Goal: Task Accomplishment & Management: Manage account settings

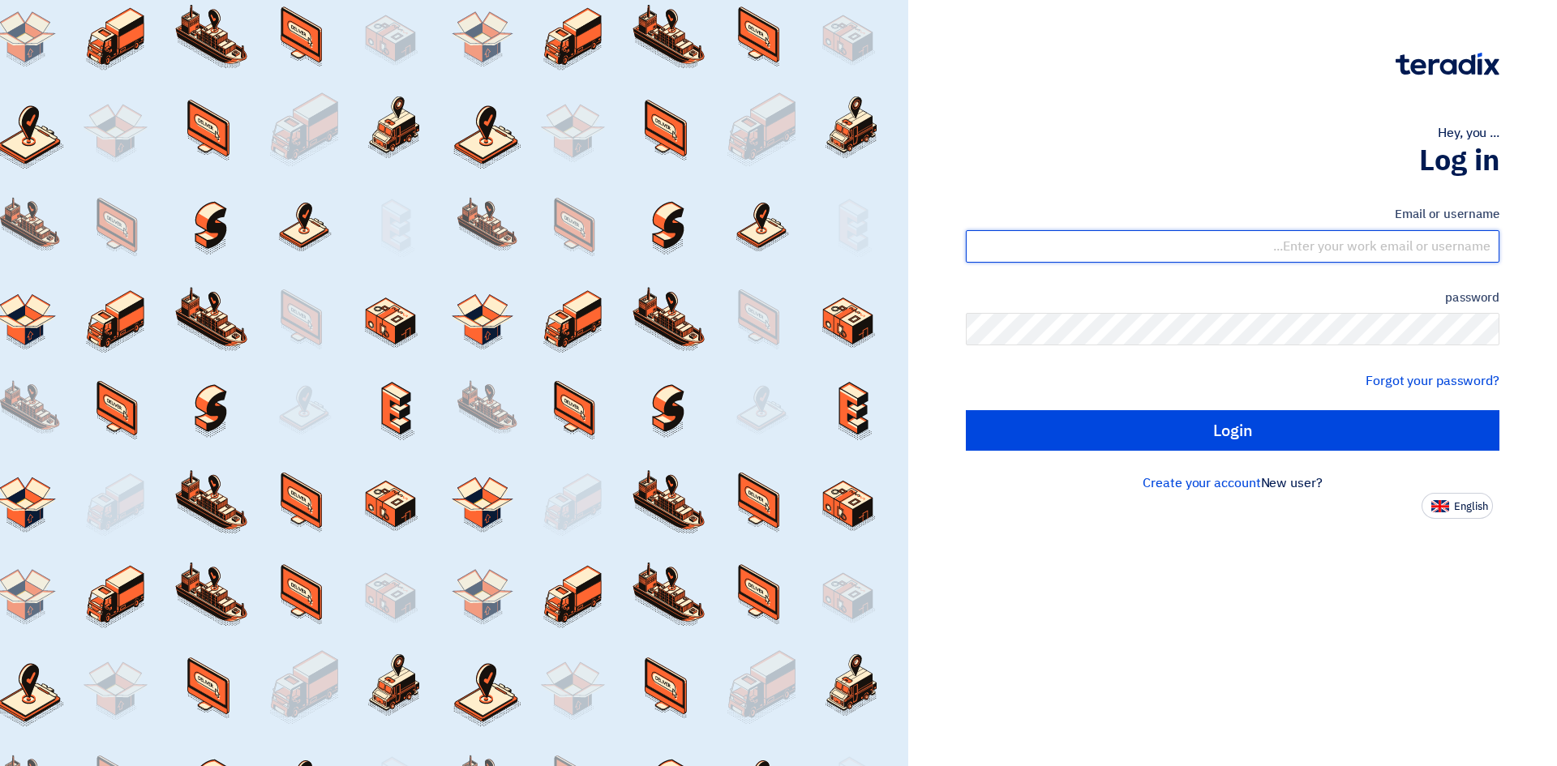
type input "[EMAIL_ADDRESS][PERSON_NAME][DOMAIN_NAME]"
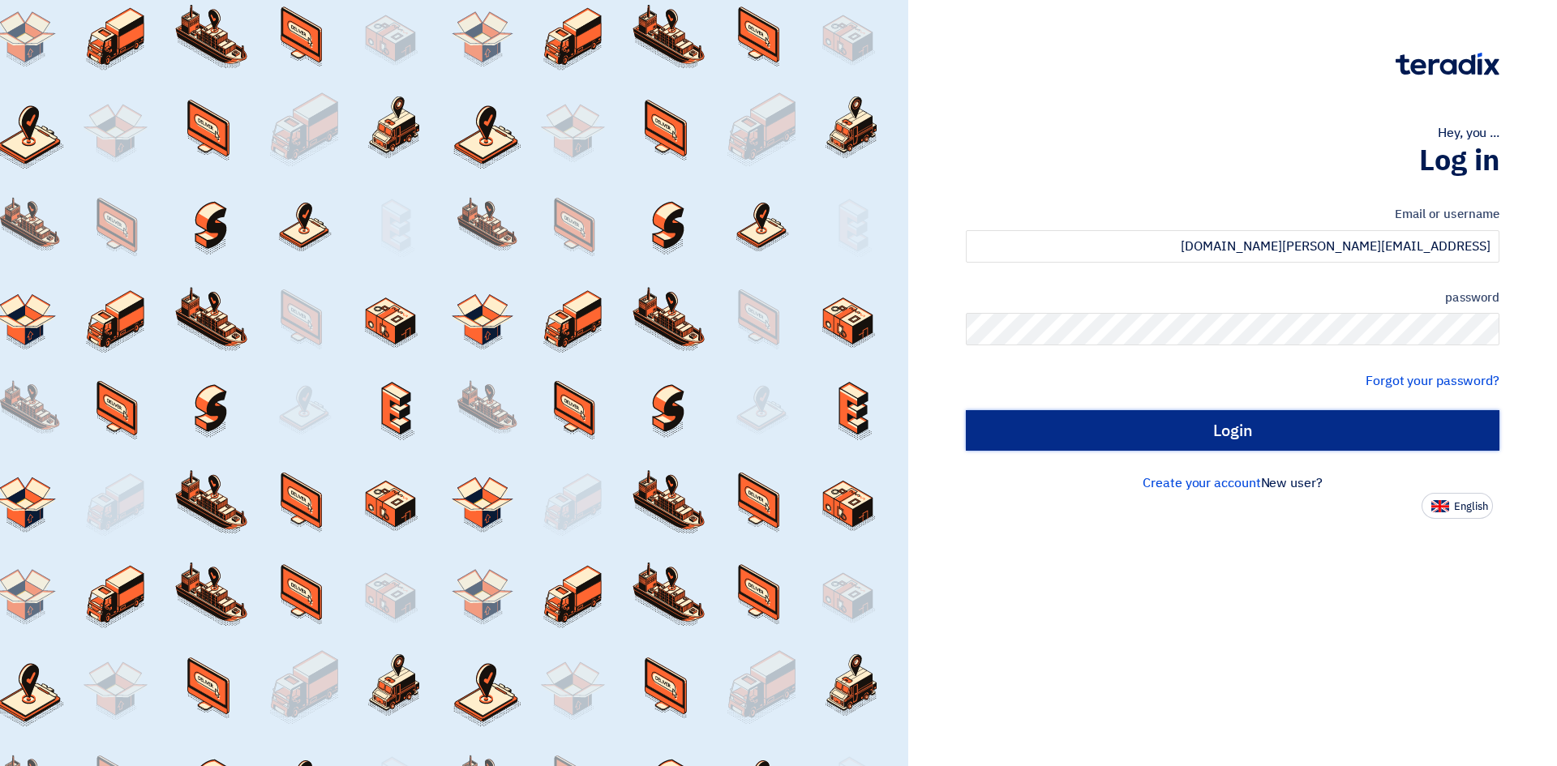
click at [1256, 428] on input "Login" at bounding box center [1232, 430] width 533 height 41
type input "Sign in"
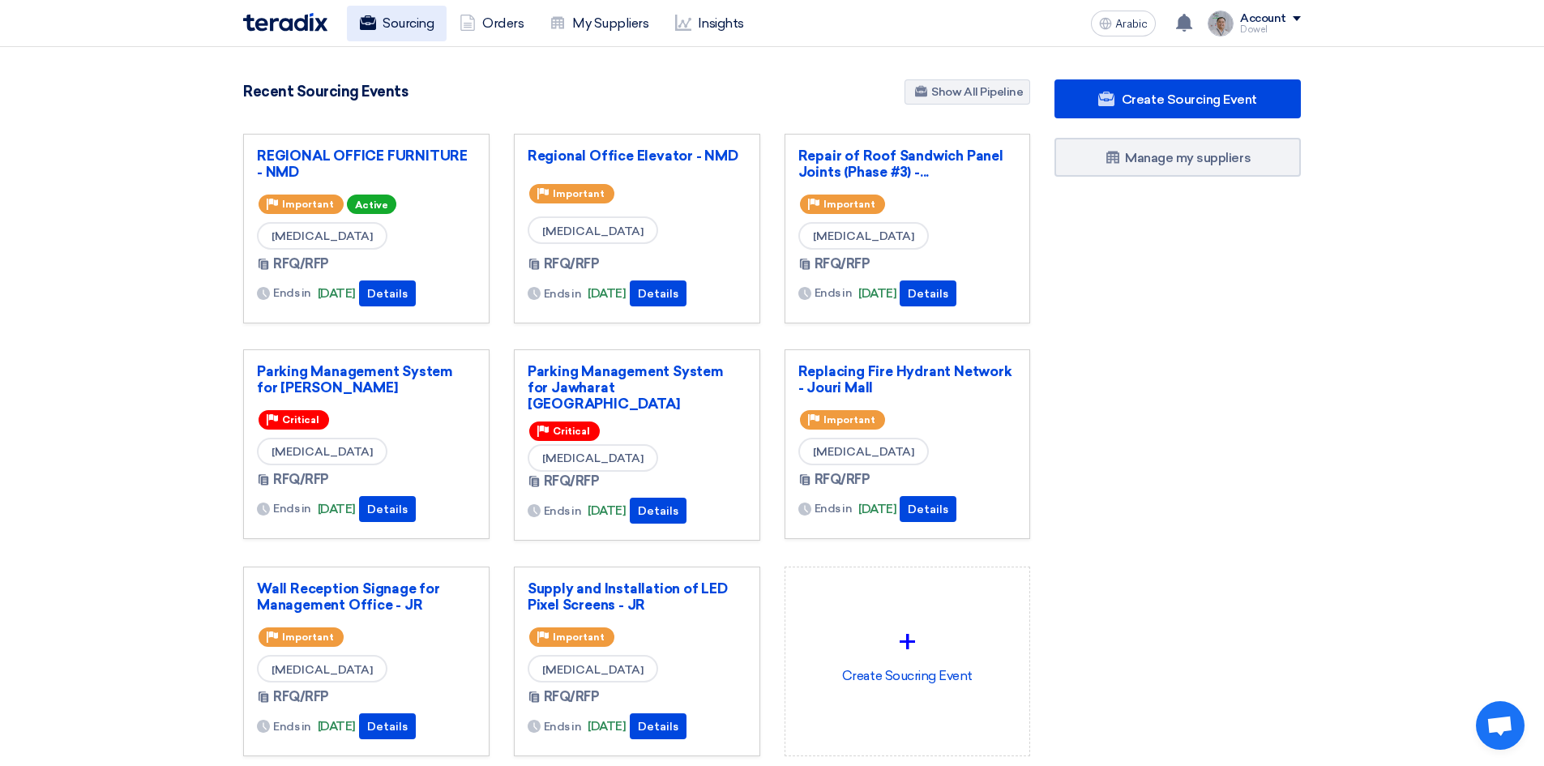
click at [397, 11] on link "Sourcing" at bounding box center [397, 24] width 100 height 36
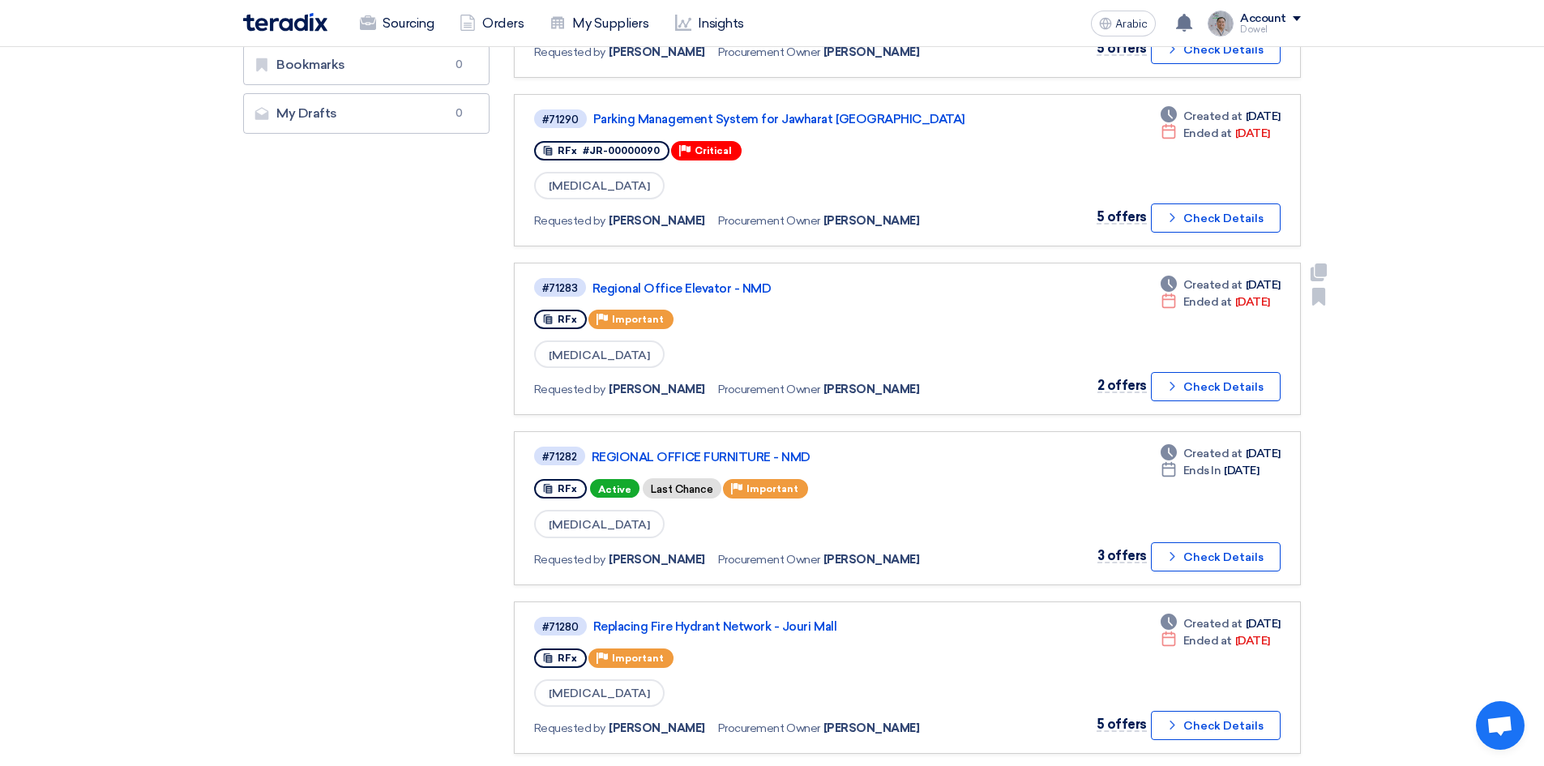
scroll to position [568, 0]
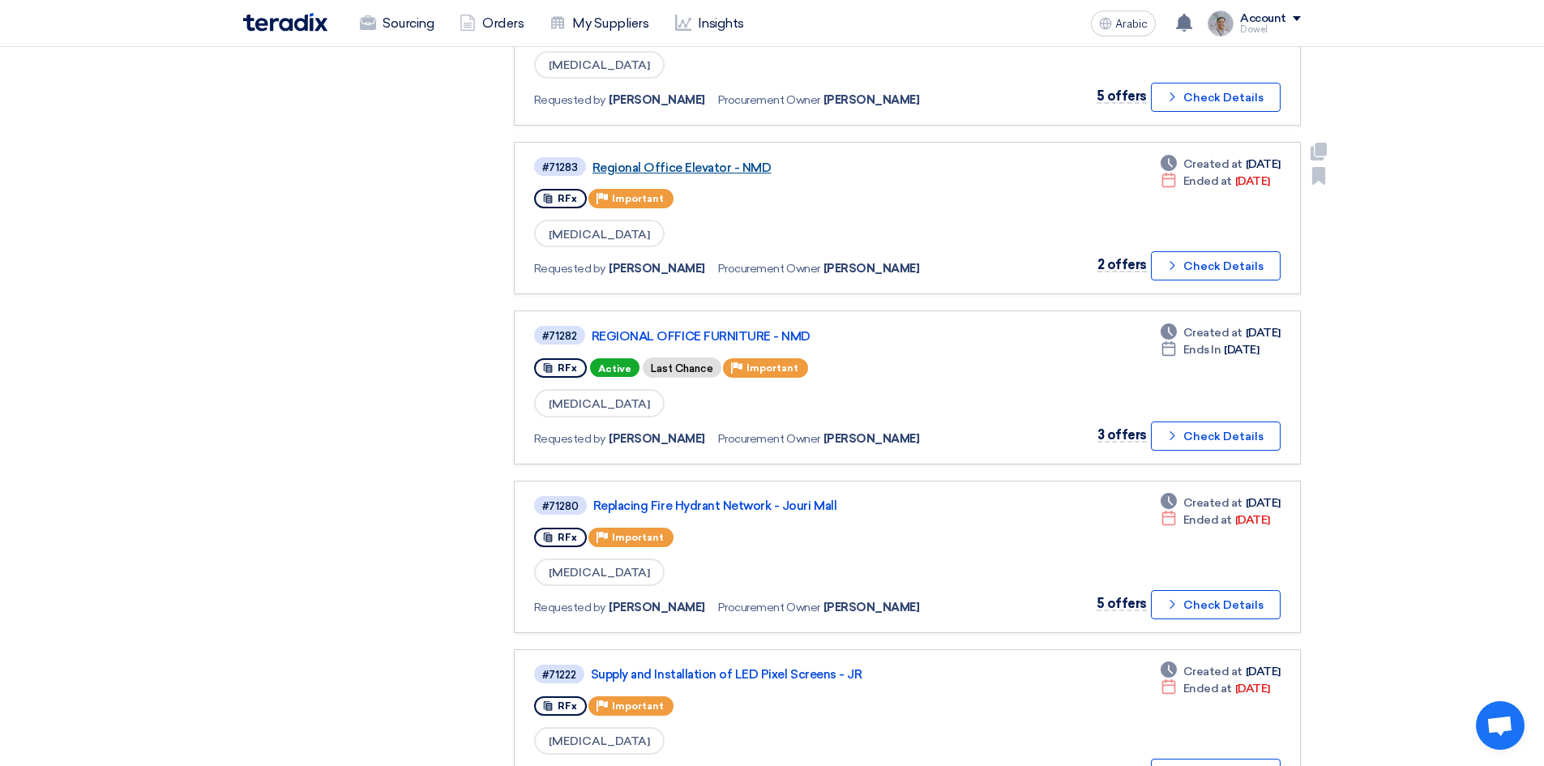
click at [700, 167] on font "Regional Office Elevator - NMD" at bounding box center [682, 168] width 179 height 15
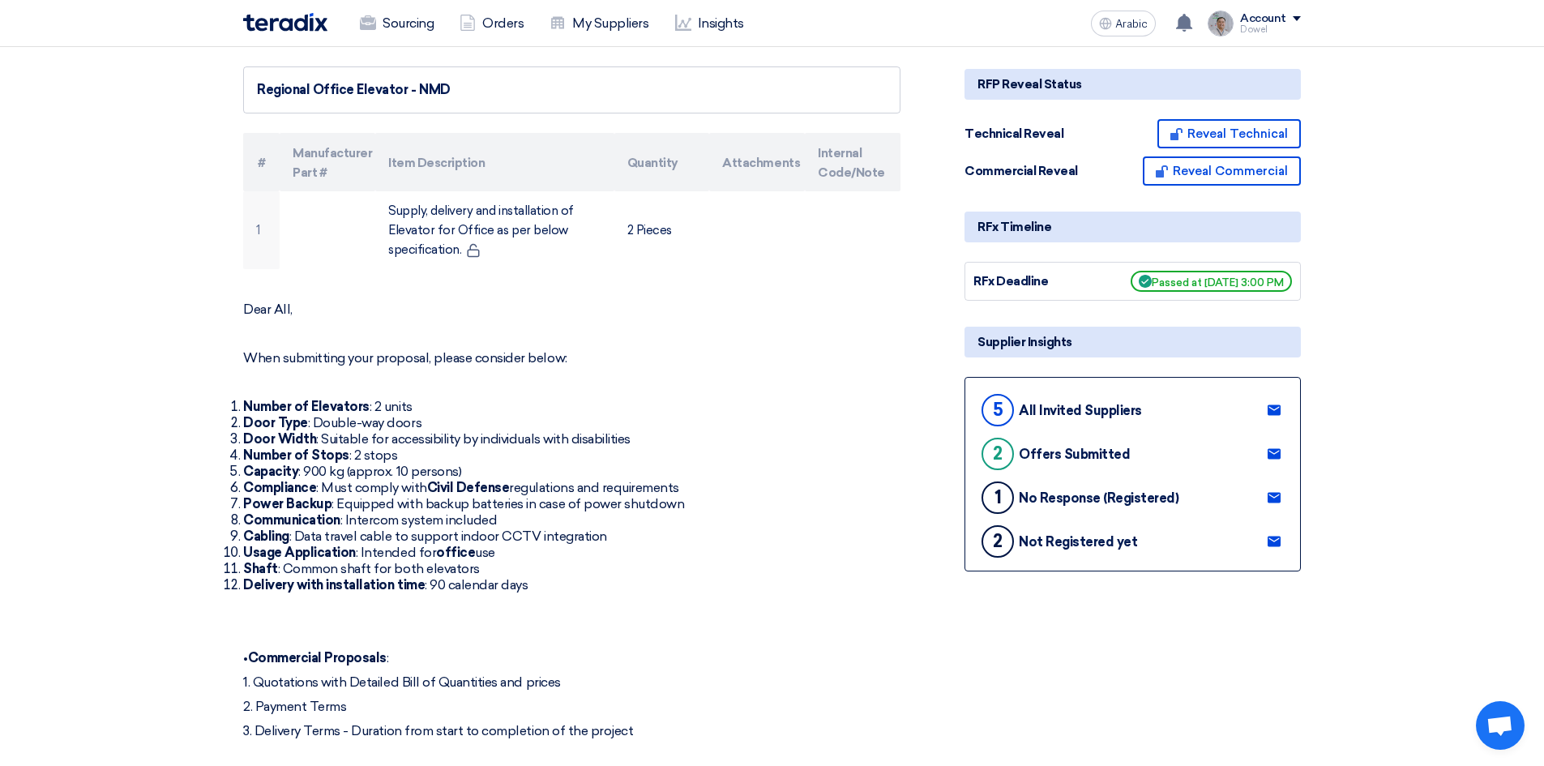
scroll to position [243, 0]
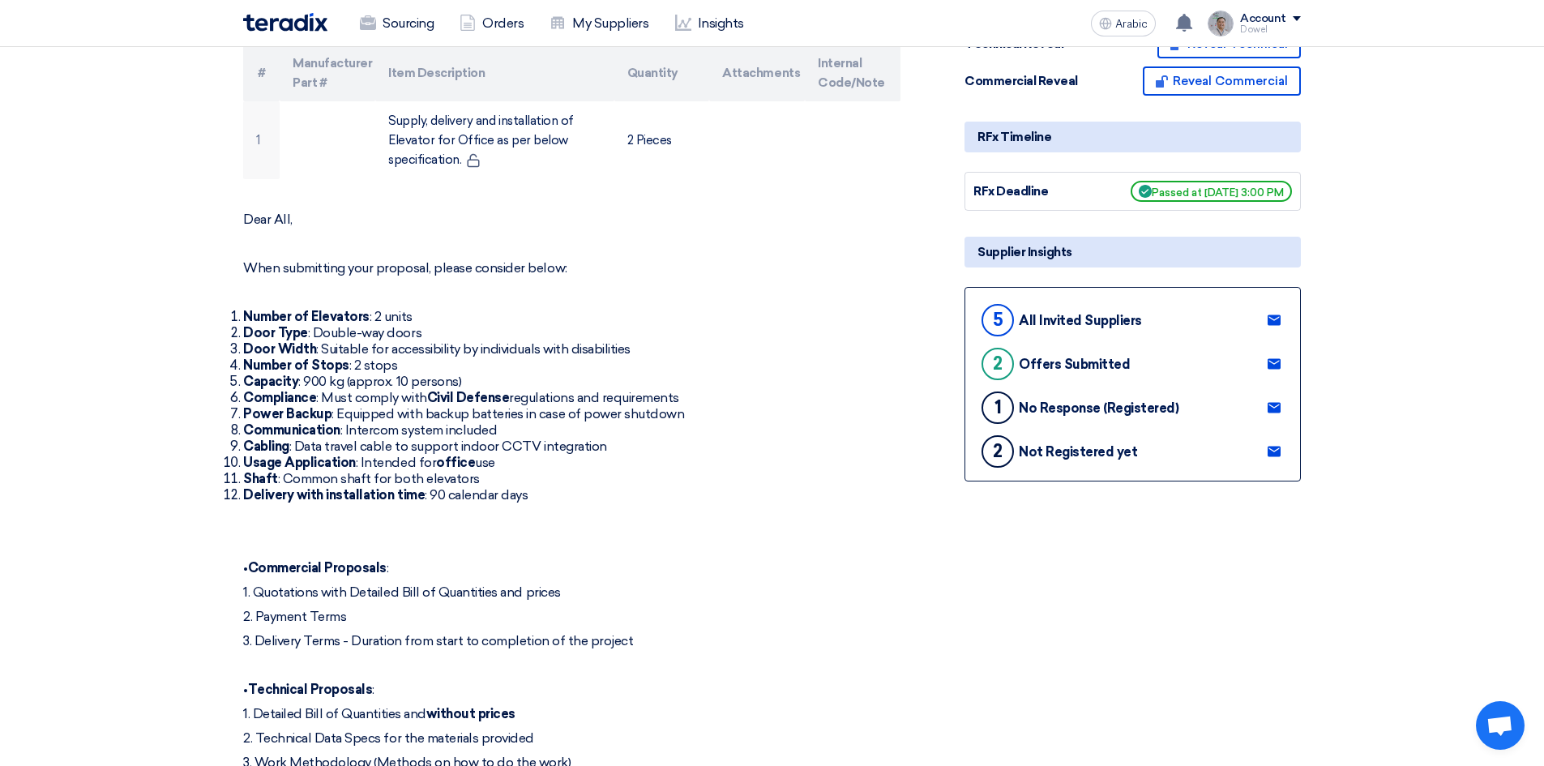
click at [1278, 406] on icon at bounding box center [1274, 407] width 13 height 13
click at [1274, 454] on use at bounding box center [1274, 452] width 13 height 11
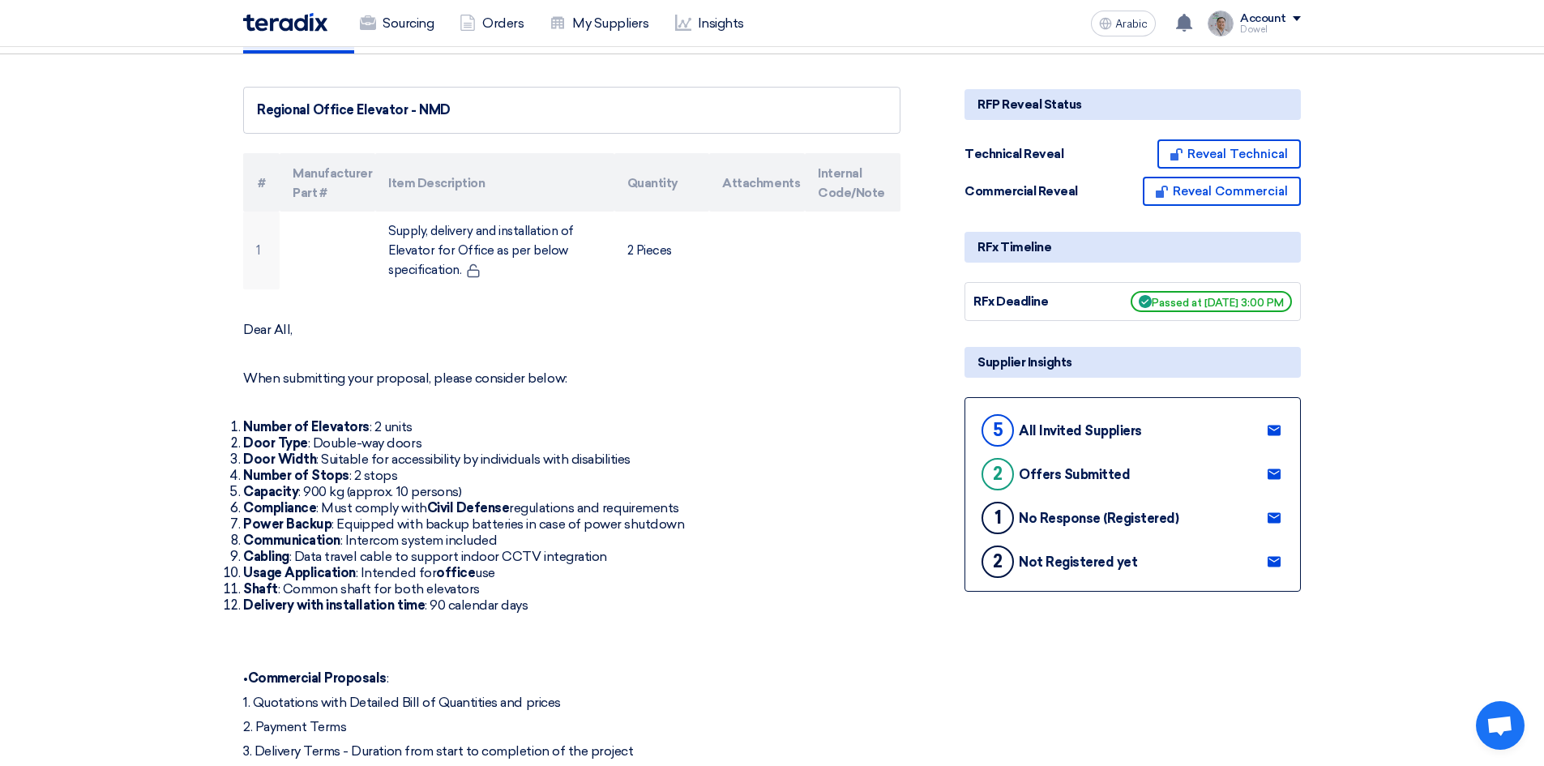
scroll to position [0, 0]
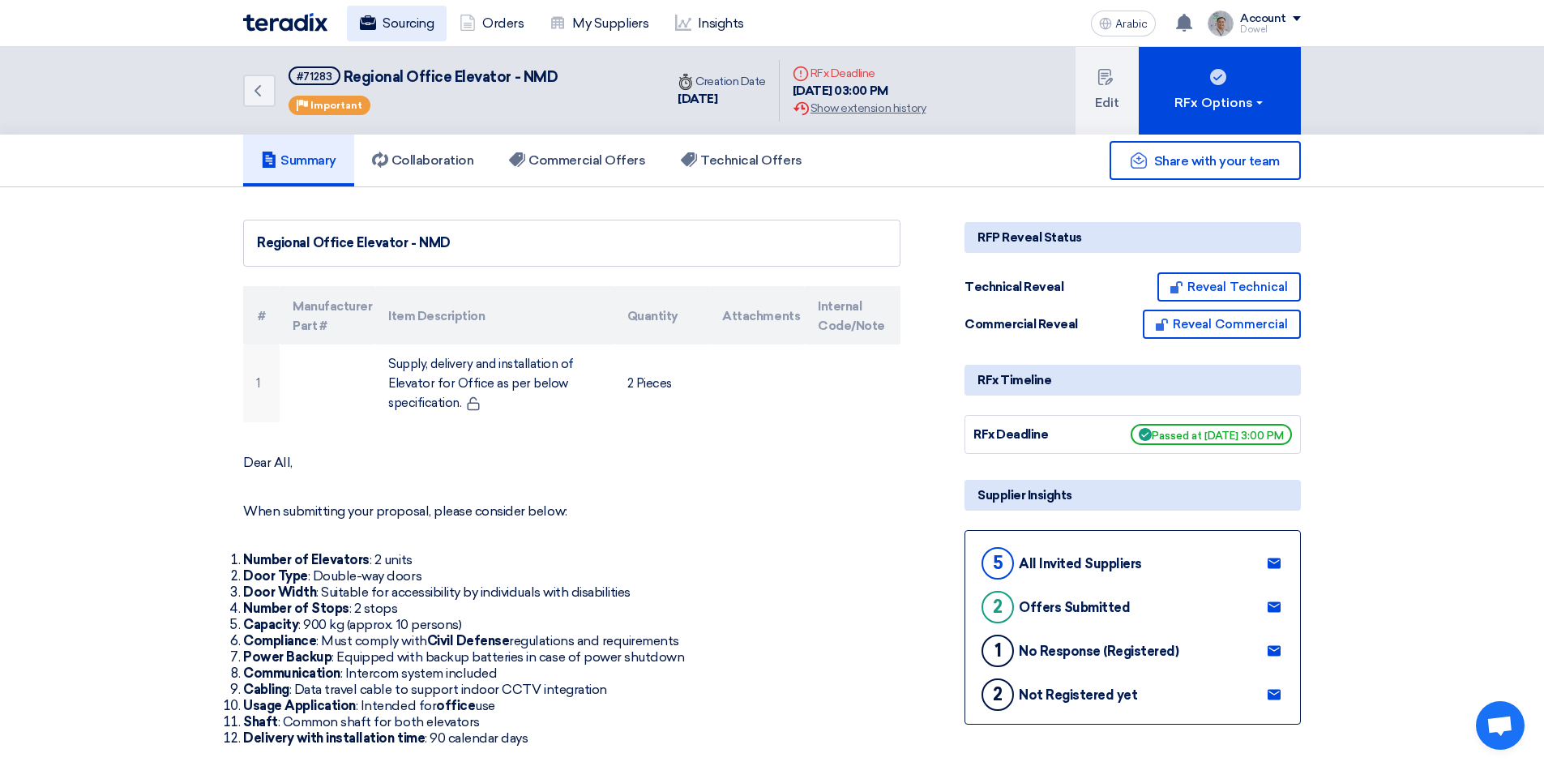
click at [417, 21] on font "Sourcing" at bounding box center [408, 22] width 51 height 15
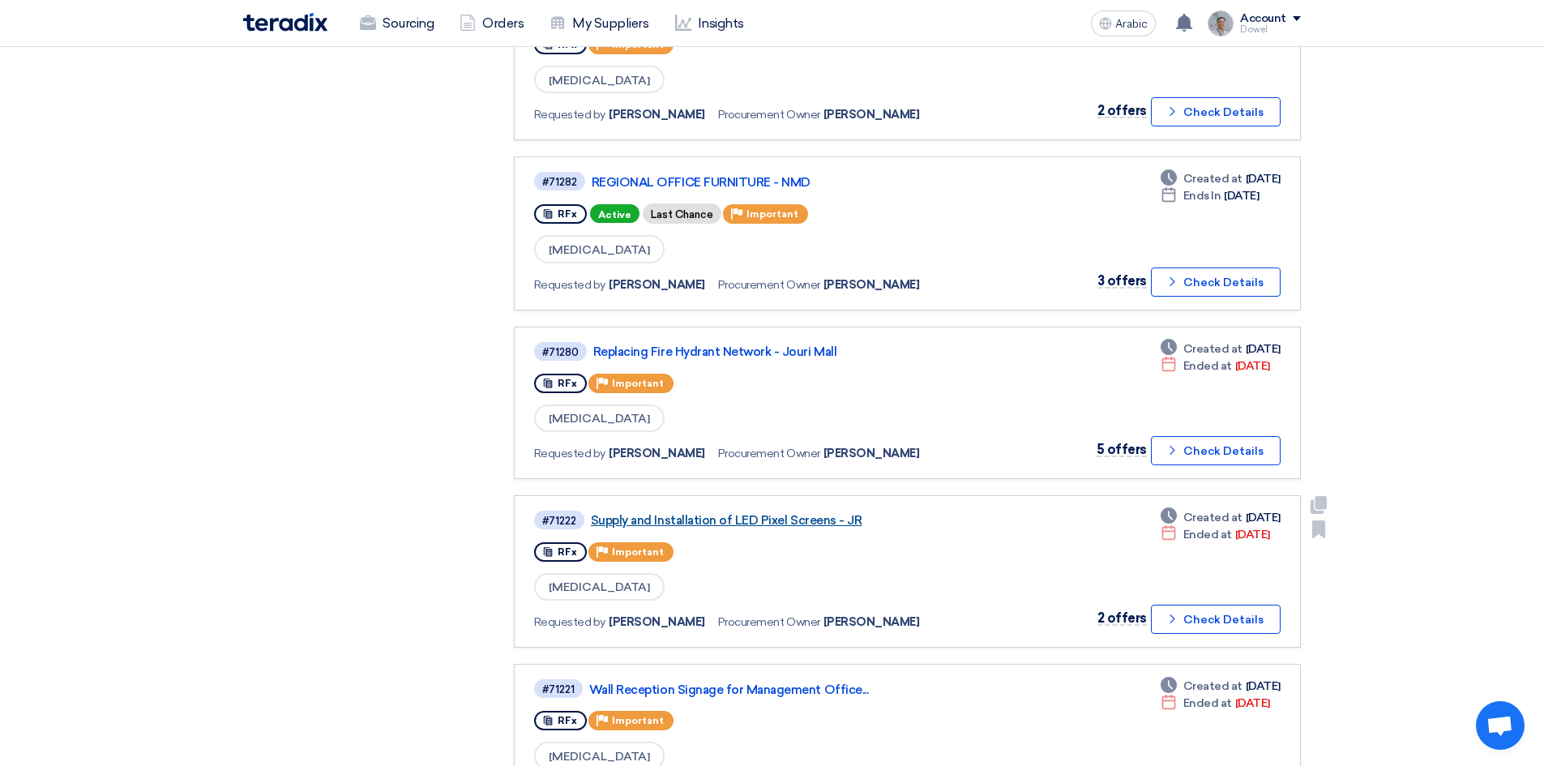
scroll to position [811, 0]
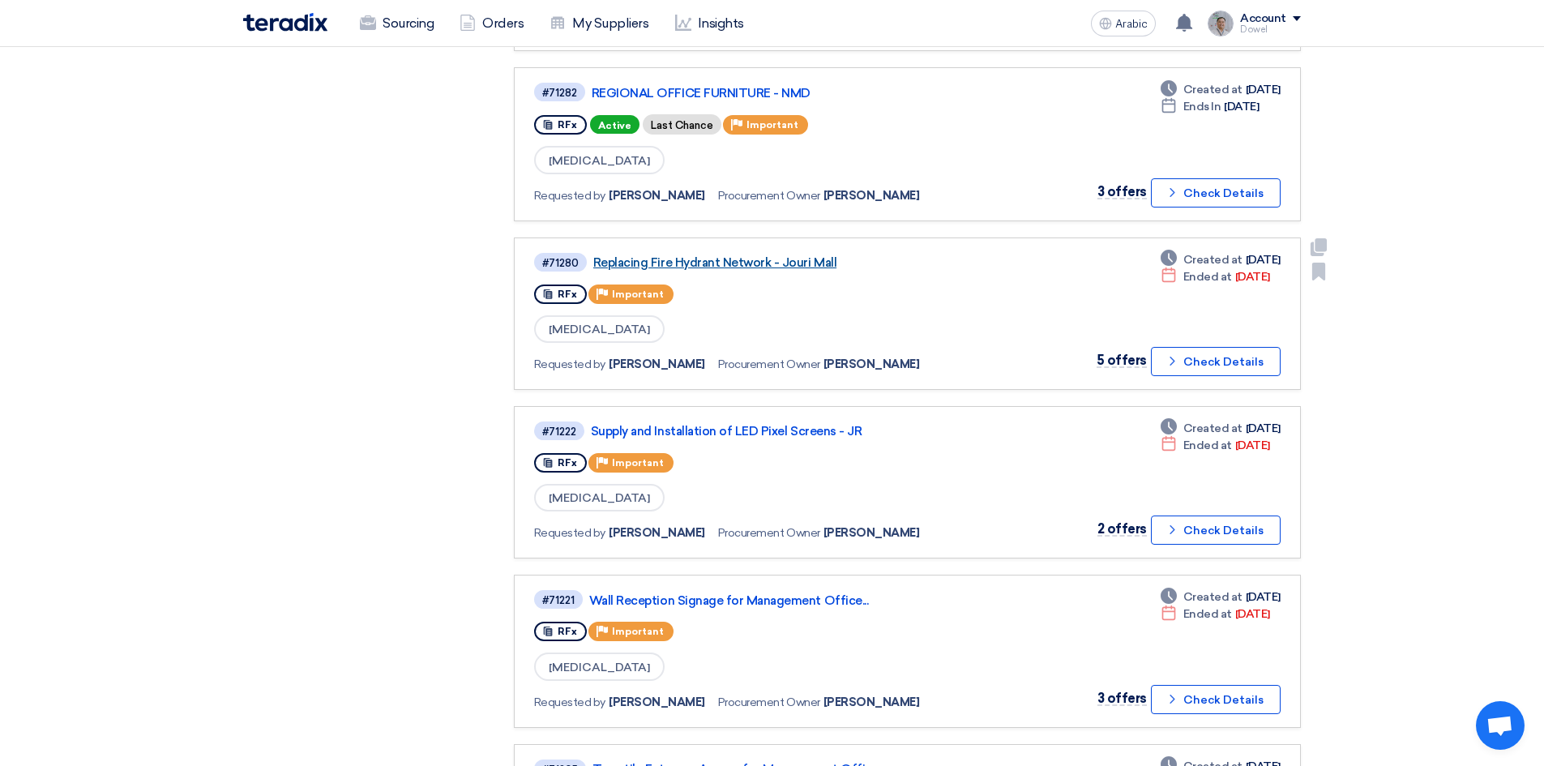
click at [724, 263] on font "Replacing Fire Hydrant Network - Jouri Mall" at bounding box center [714, 262] width 243 height 15
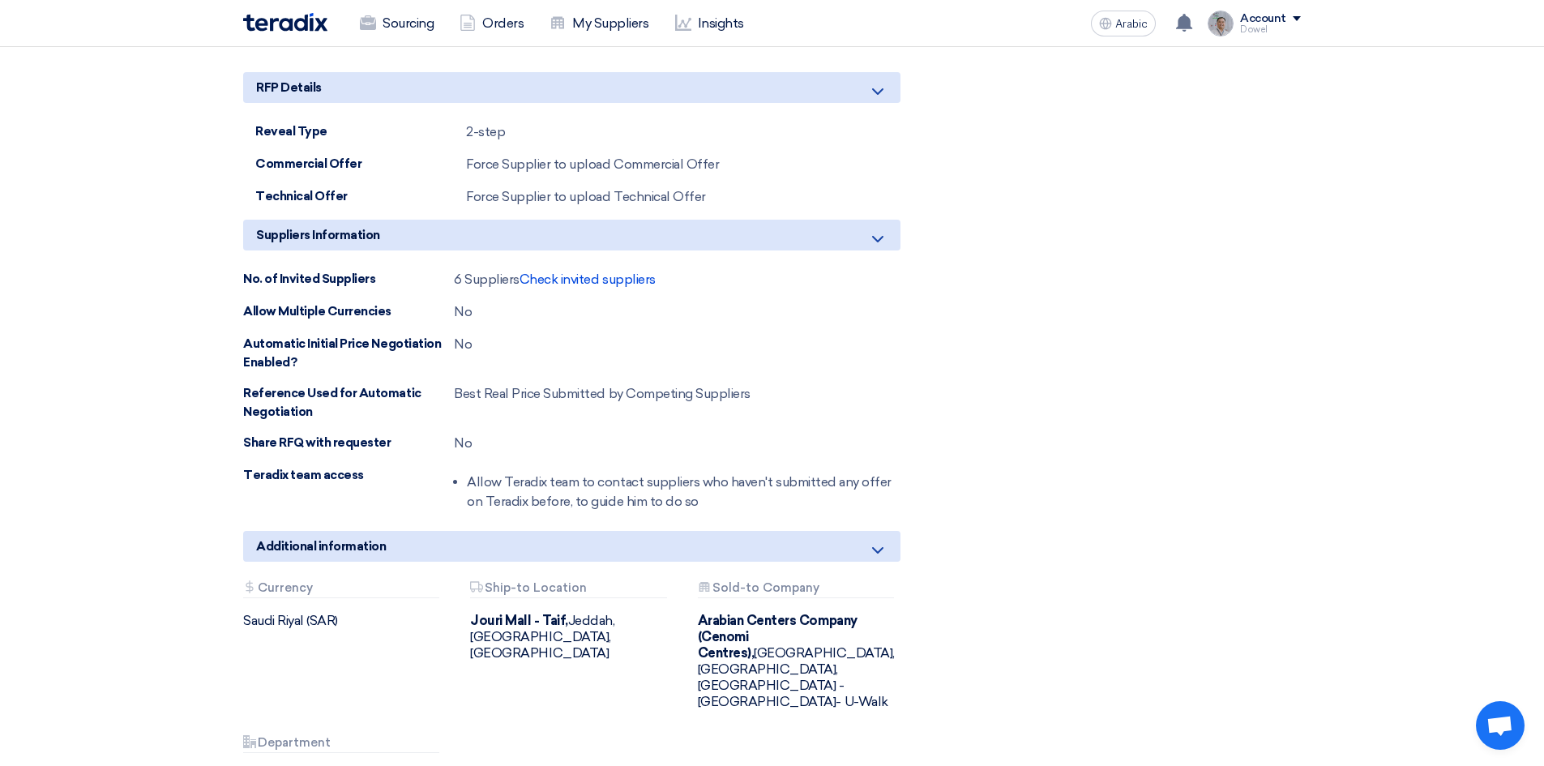
scroll to position [2027, 0]
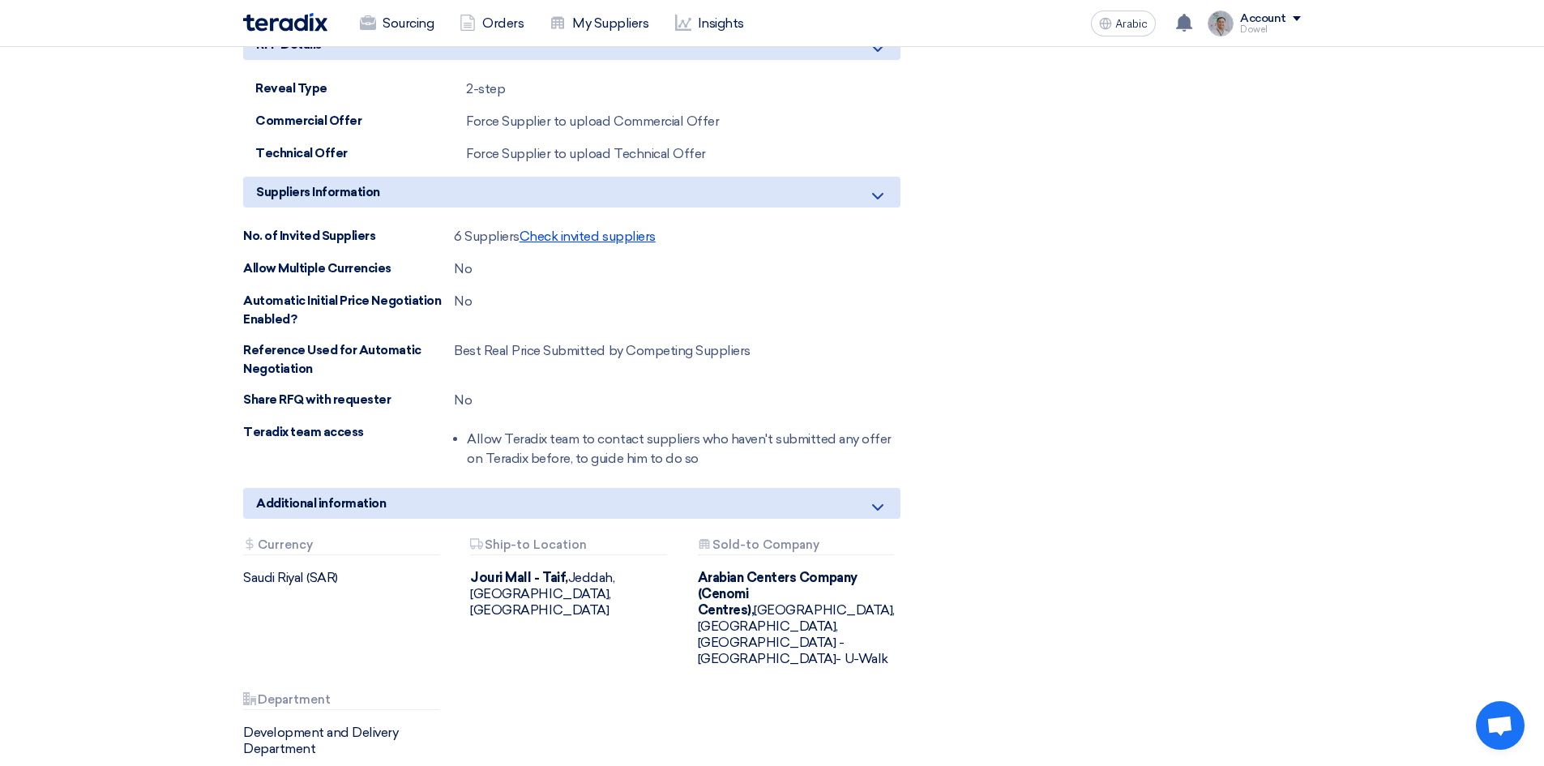
click at [598, 229] on font "Check invited suppliers" at bounding box center [588, 236] width 136 height 15
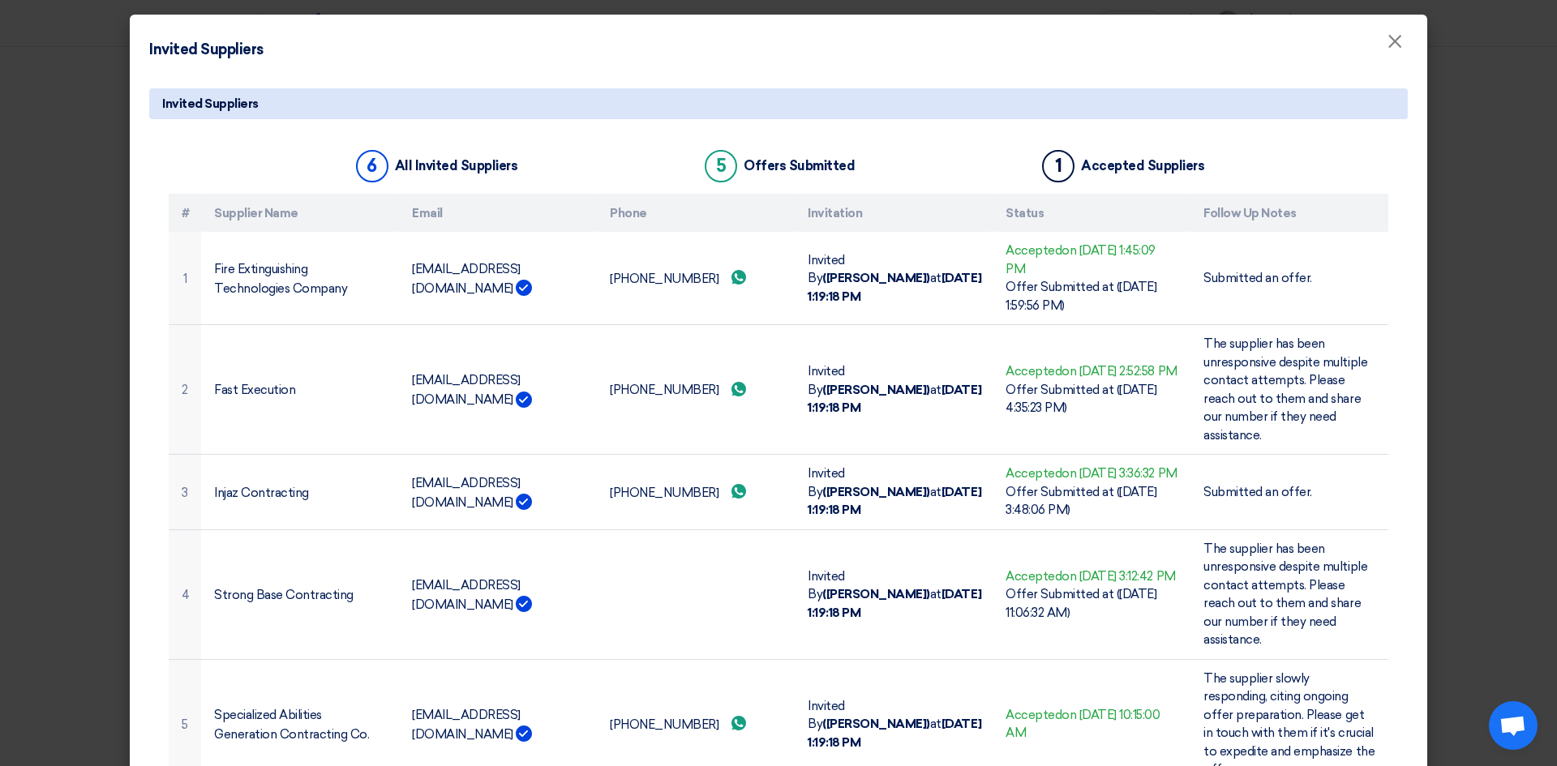
click at [20, 315] on modal-container "Invited Suppliers × Invited Suppliers 6 All Invited Suppliers 5 Offers Submitte…" at bounding box center [778, 383] width 1557 height 766
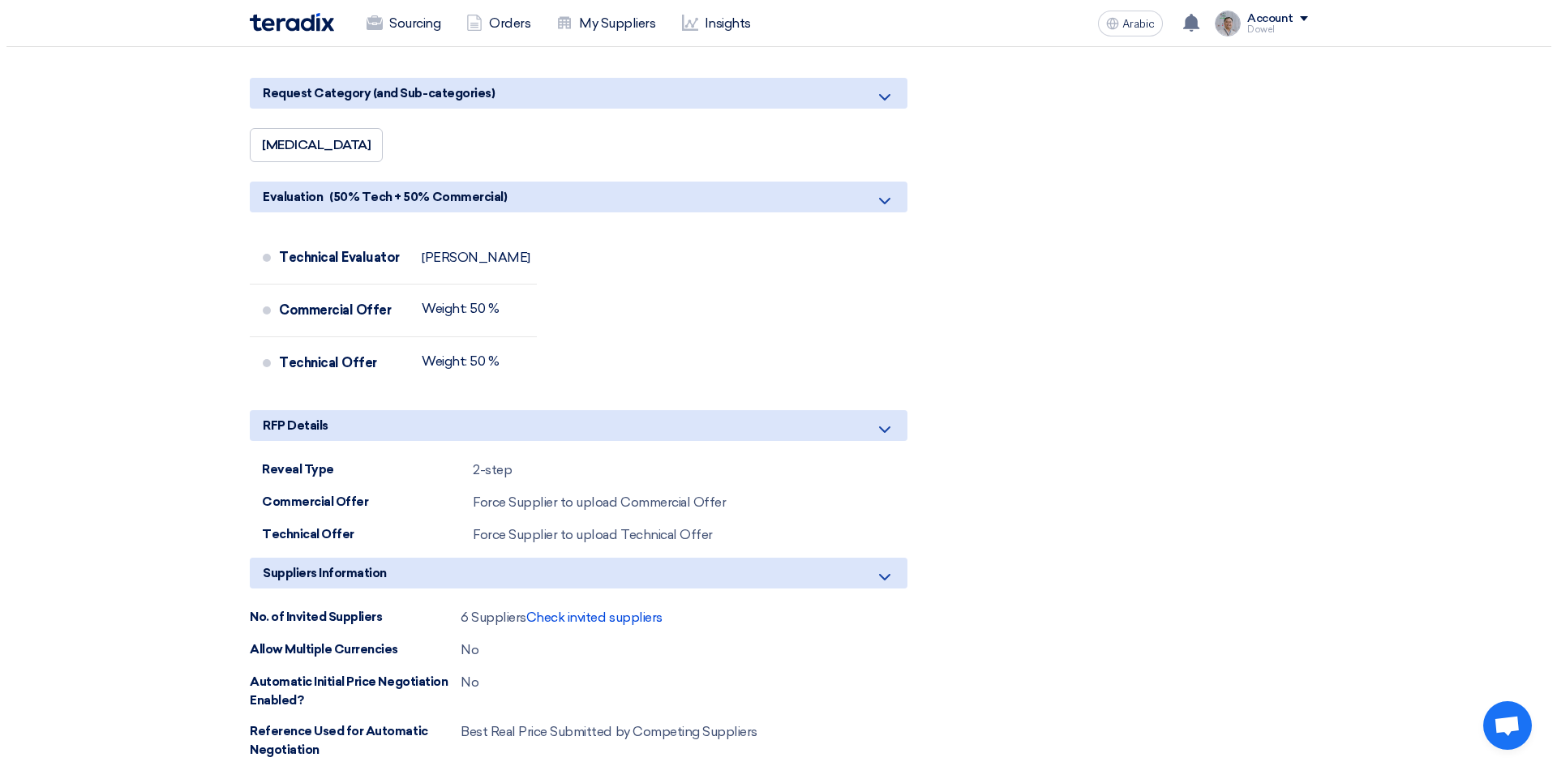
scroll to position [1865, 0]
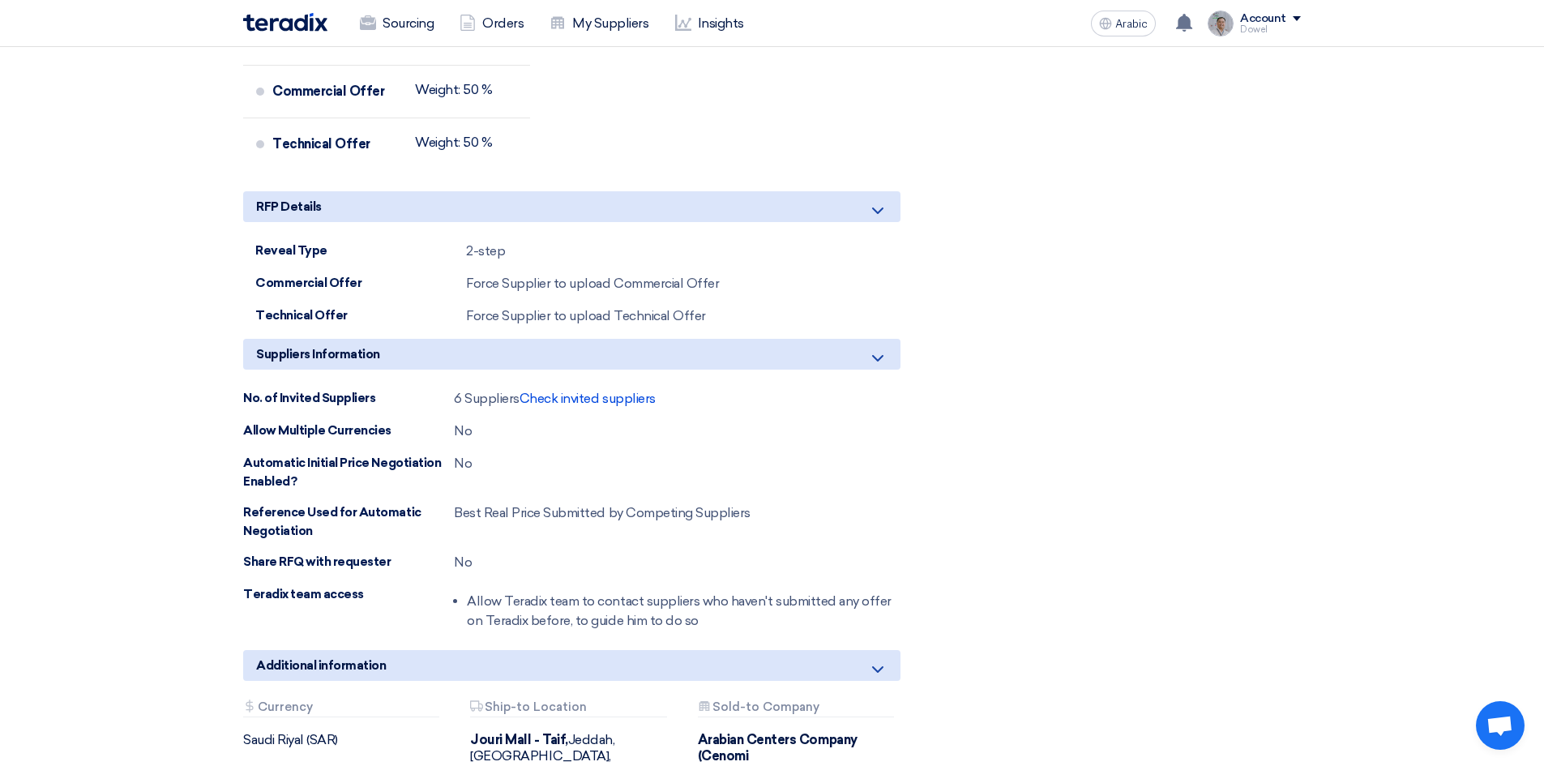
click at [599, 339] on div "Suppliers Information No. of Invited Suppliers 6 Suppliers Check invited suppli…" at bounding box center [572, 488] width 658 height 298
click at [595, 391] on font "Check invited suppliers" at bounding box center [588, 398] width 136 height 15
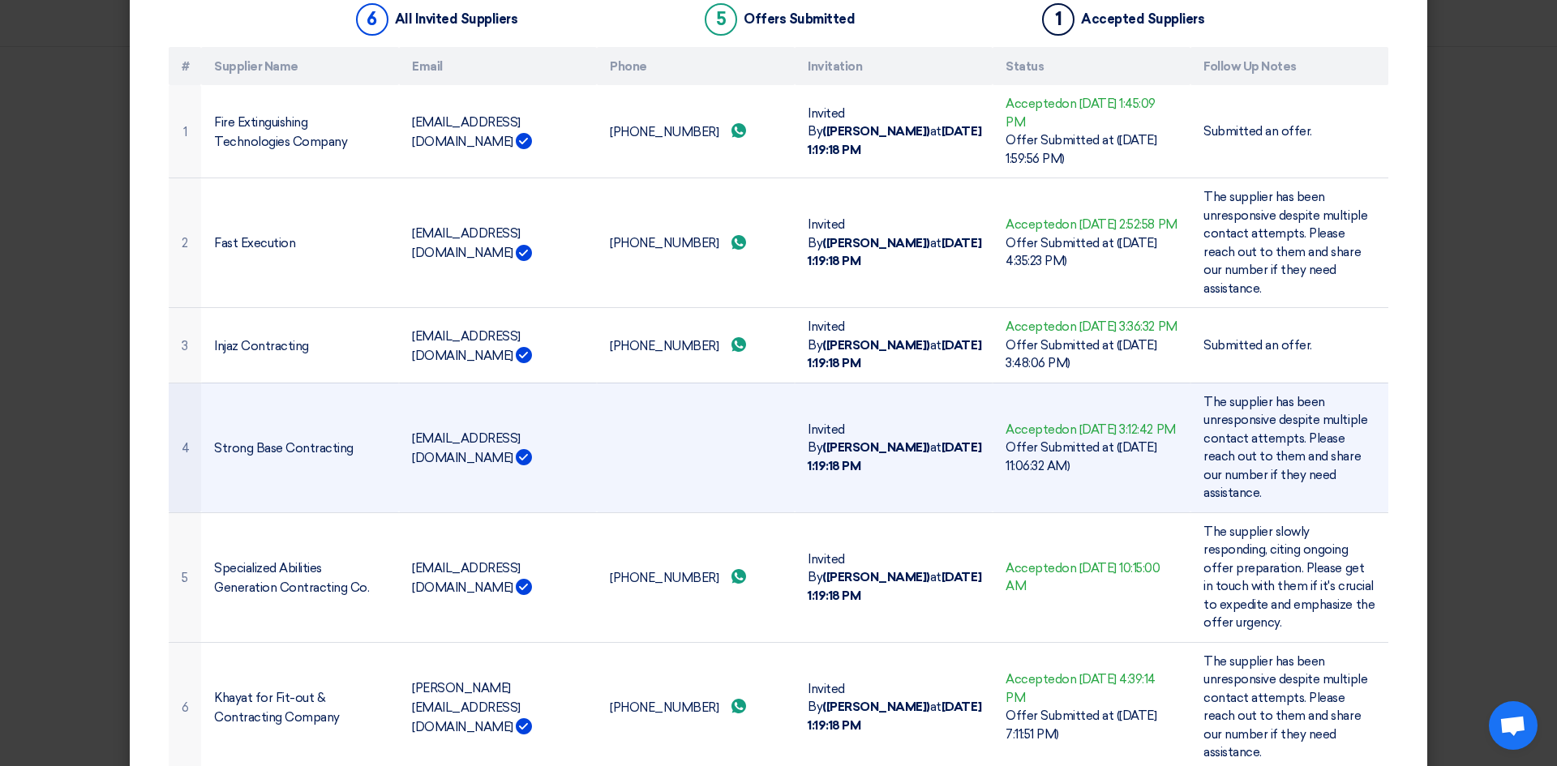
scroll to position [182, 0]
